Goal: Register for event/course: Register for event/course

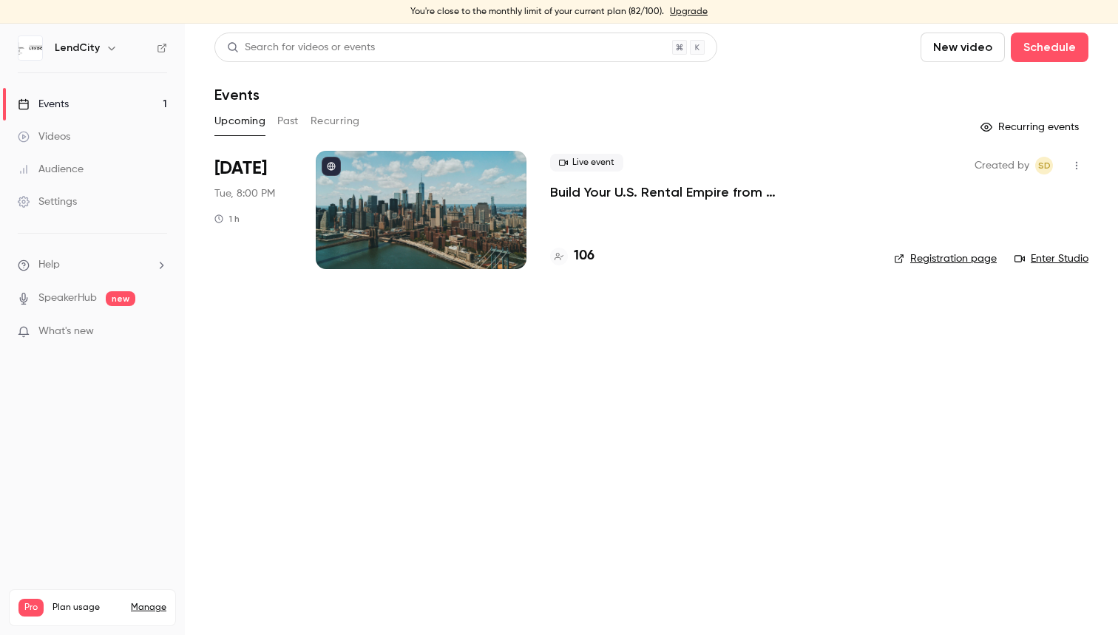
click at [643, 191] on p "Build Your U.S. Rental Empire from [GEOGRAPHIC_DATA]: No Headaches, Step-by-Step" at bounding box center [710, 192] width 320 height 18
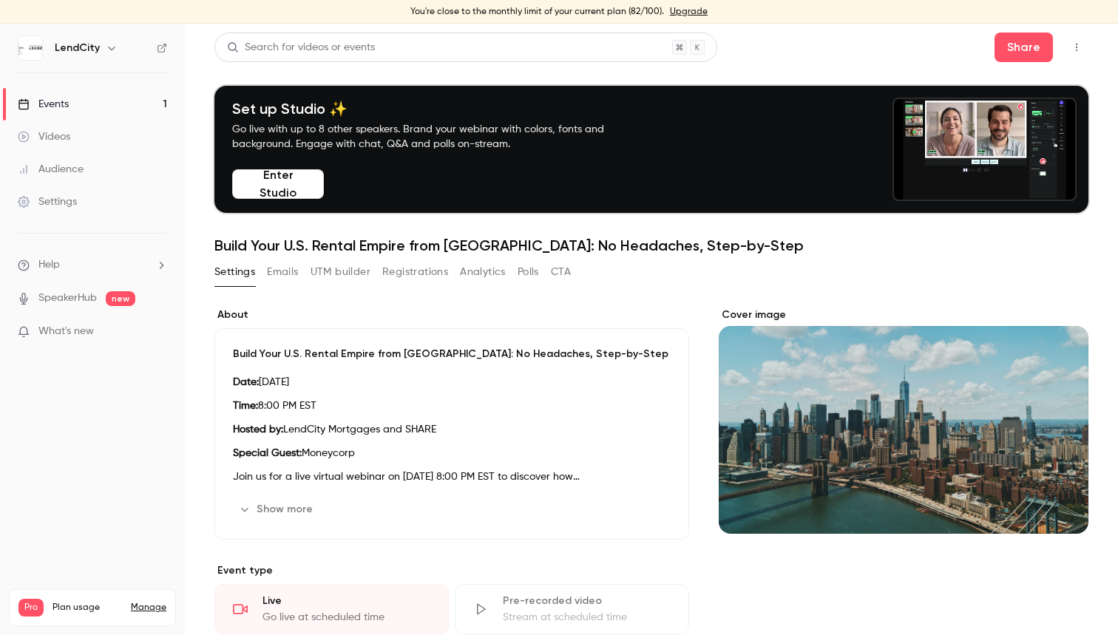
click at [412, 274] on button "Registrations" at bounding box center [415, 272] width 66 height 24
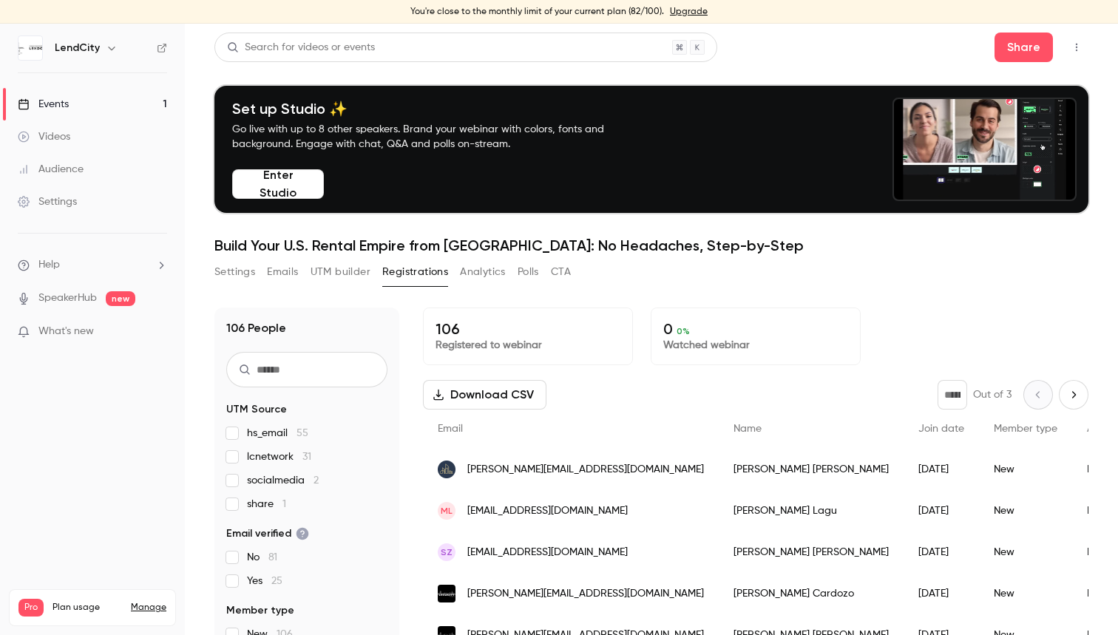
click at [304, 188] on button "Enter Studio" at bounding box center [278, 184] width 92 height 30
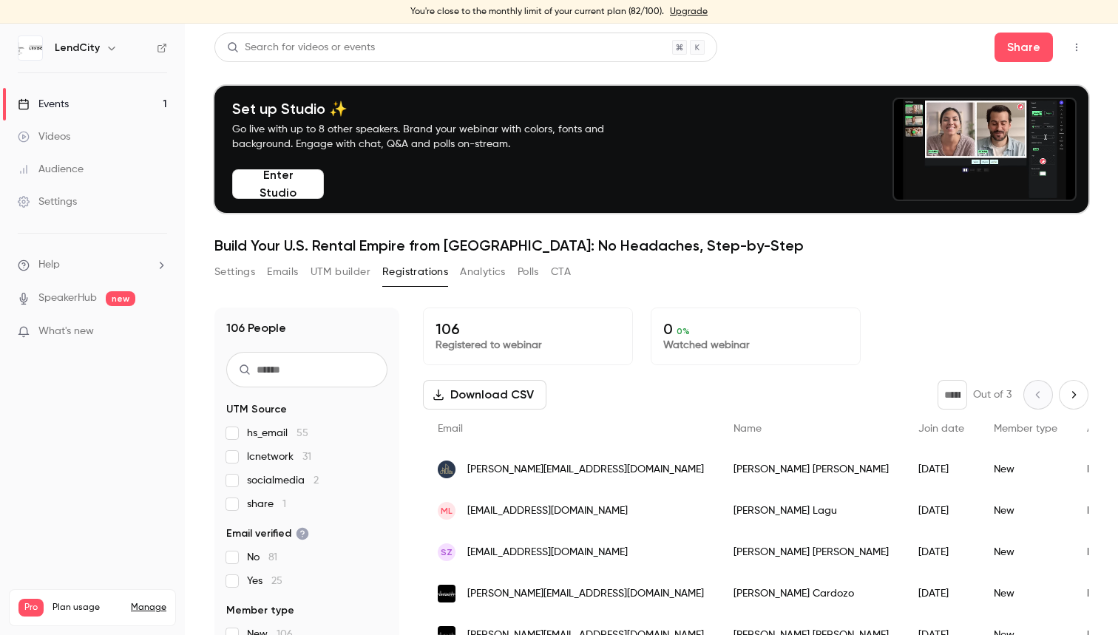
click at [300, 184] on button "Enter Studio" at bounding box center [278, 184] width 92 height 30
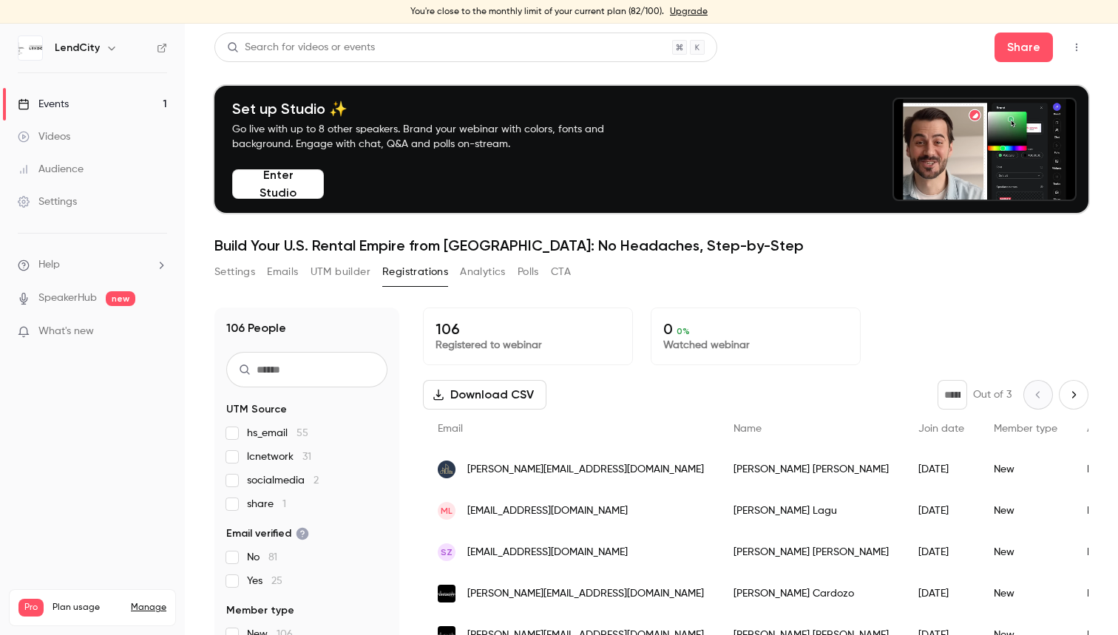
click at [257, 186] on button "Enter Studio" at bounding box center [278, 184] width 92 height 30
